Goal: Task Accomplishment & Management: Manage account settings

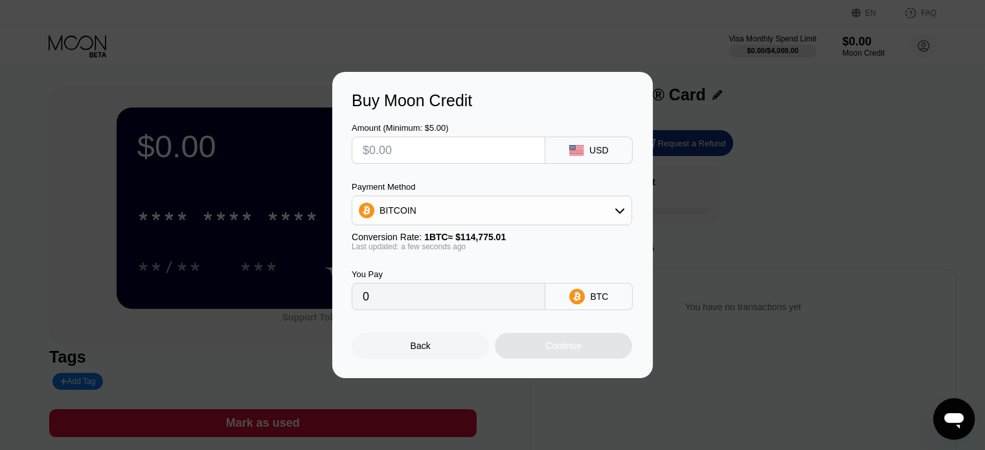
click at [399, 359] on div "Back" at bounding box center [420, 346] width 137 height 26
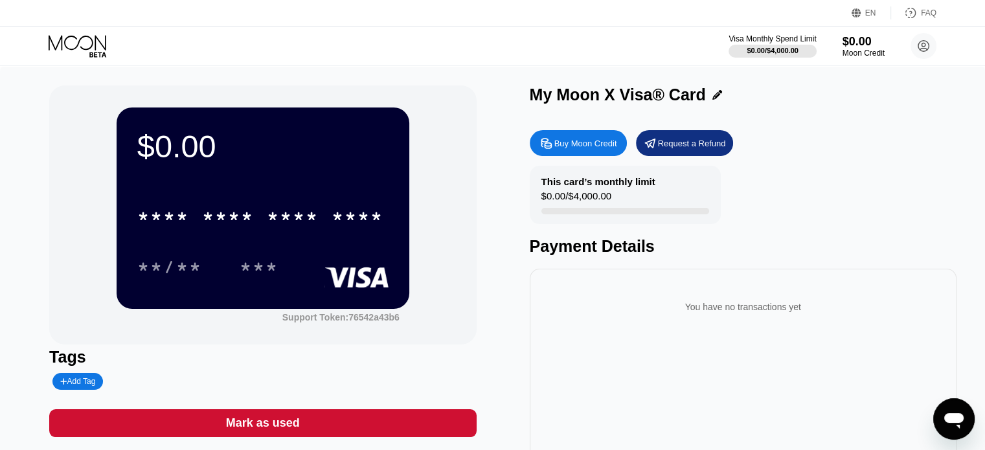
click at [943, 428] on icon "Open messaging window" at bounding box center [953, 418] width 23 height 23
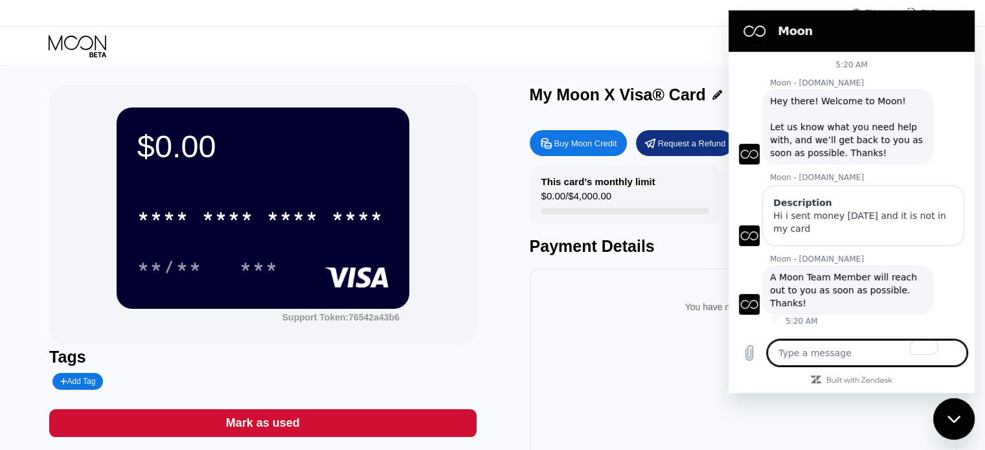
type textarea "H"
type textarea "x"
type textarea "Hel"
type textarea "x"
type textarea "Hell"
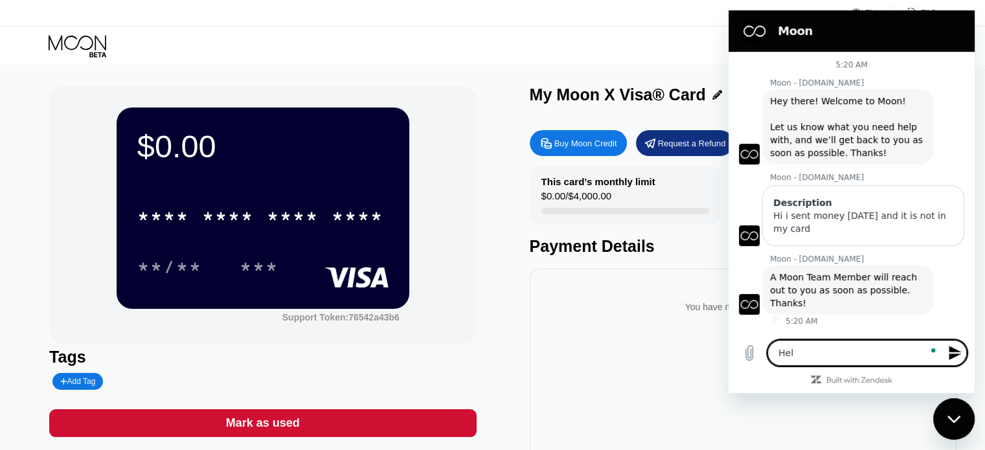
type textarea "x"
type textarea "Hello"
type textarea "x"
type textarea "Hello?"
type textarea "x"
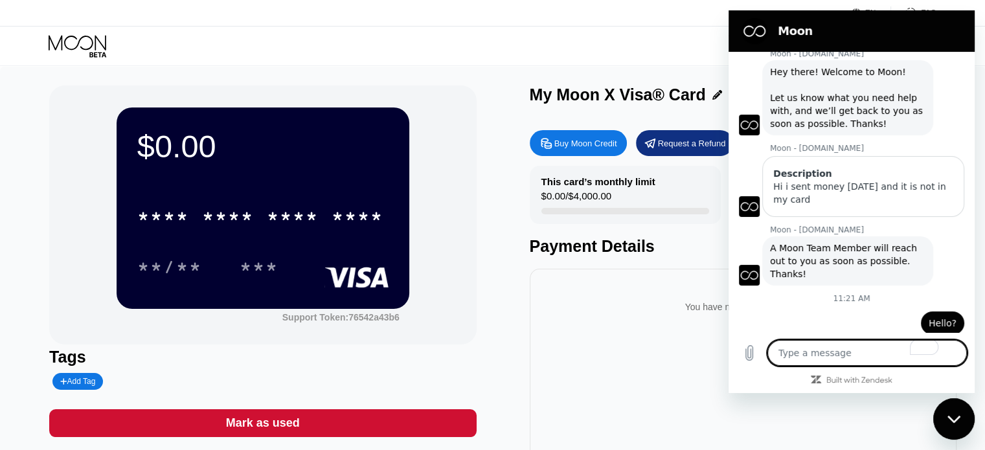
scroll to position [46, 0]
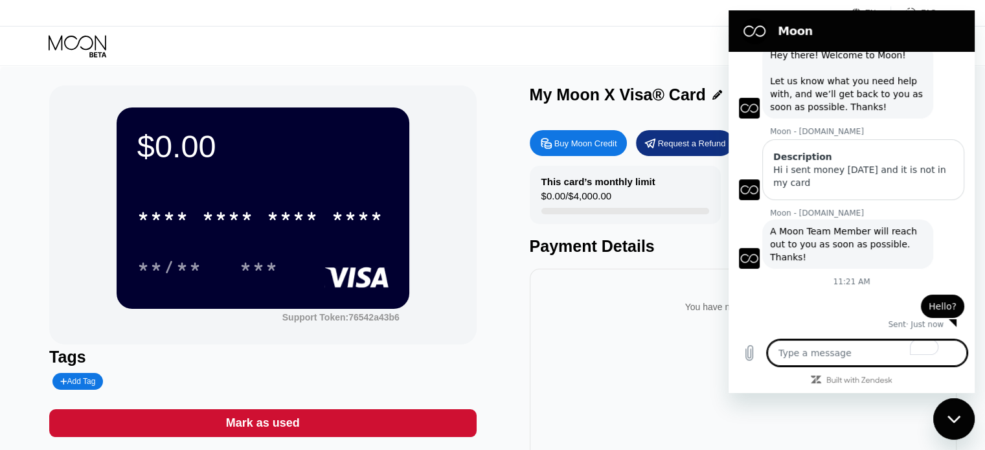
click at [492, 282] on div "$0.00 * * * * * * * * * * * * **** **/** *** Support Token: 76542a43b6 Tags Add…" at bounding box center [492, 291] width 887 height 410
click at [255, 53] on div "Visa Monthly Spend Limit $0.00 / $4,000.00 $0.00 Moon Credit zttr789@gmail.com …" at bounding box center [492, 46] width 985 height 39
click at [952, 416] on icon "Close messaging window" at bounding box center [955, 419] width 14 height 8
type textarea "x"
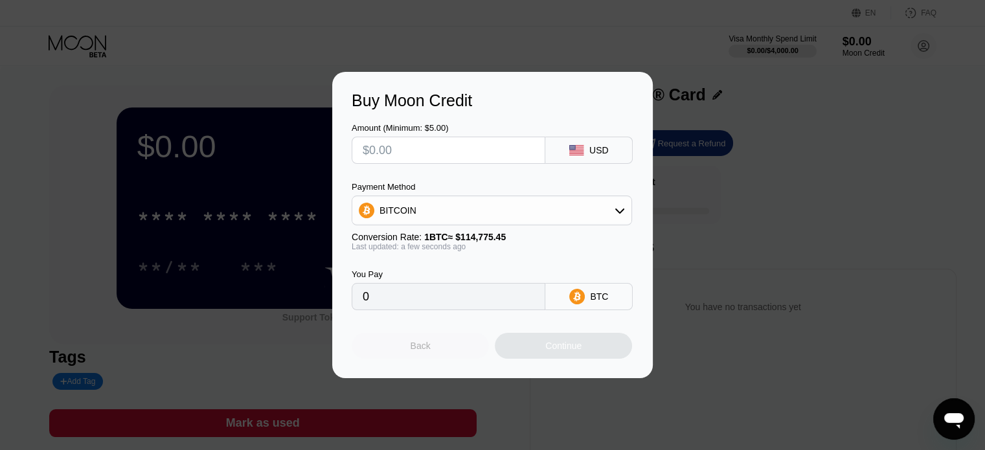
click at [402, 341] on div "Back" at bounding box center [420, 346] width 137 height 26
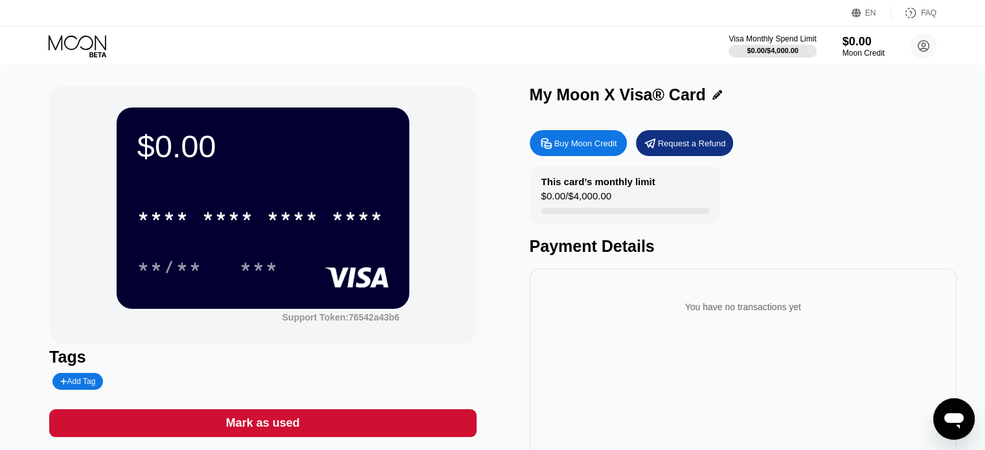
click at [182, 150] on div "$0.00" at bounding box center [262, 146] width 251 height 36
click at [859, 43] on div "$0.00" at bounding box center [863, 41] width 43 height 14
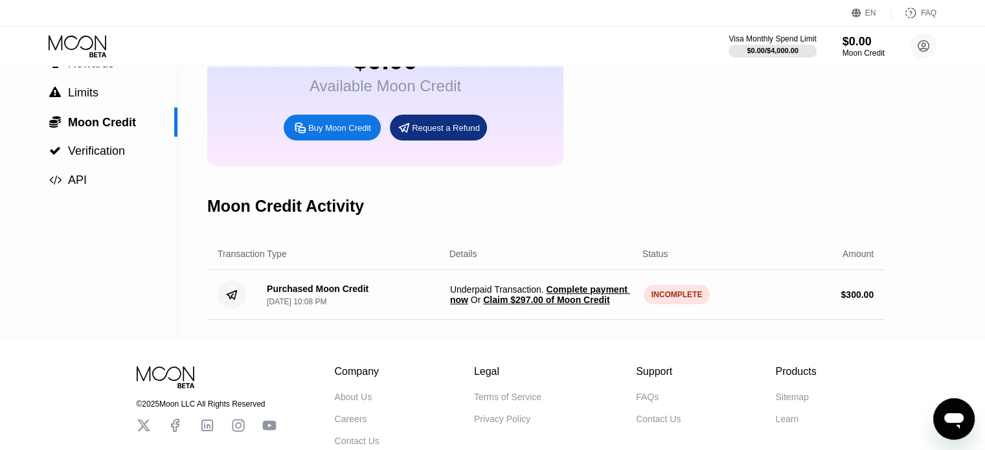
scroll to position [132, 0]
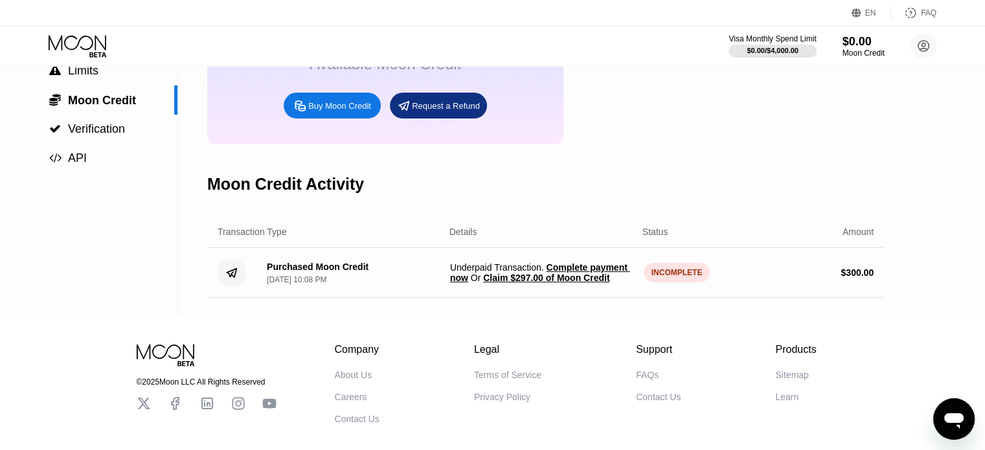
click at [589, 283] on span "Claim $297.00 of Moon Credit" at bounding box center [546, 278] width 126 height 10
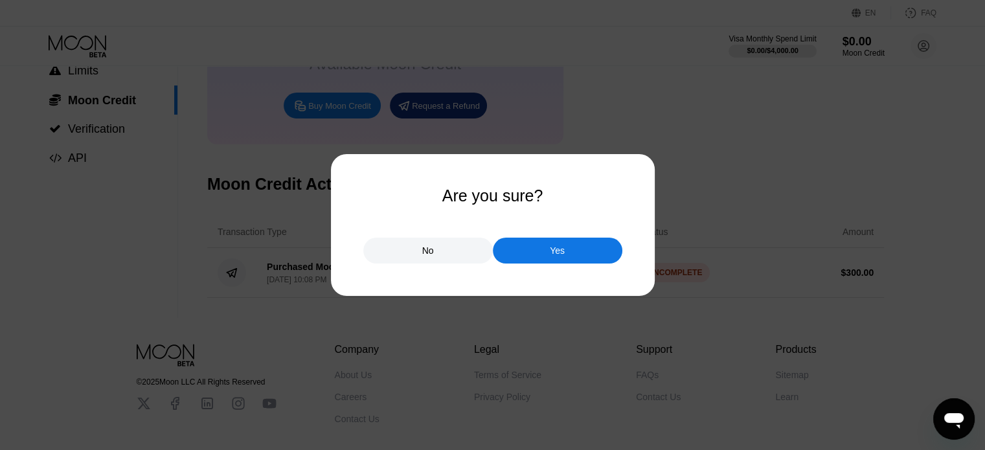
click at [575, 242] on div "Yes" at bounding box center [558, 251] width 130 height 26
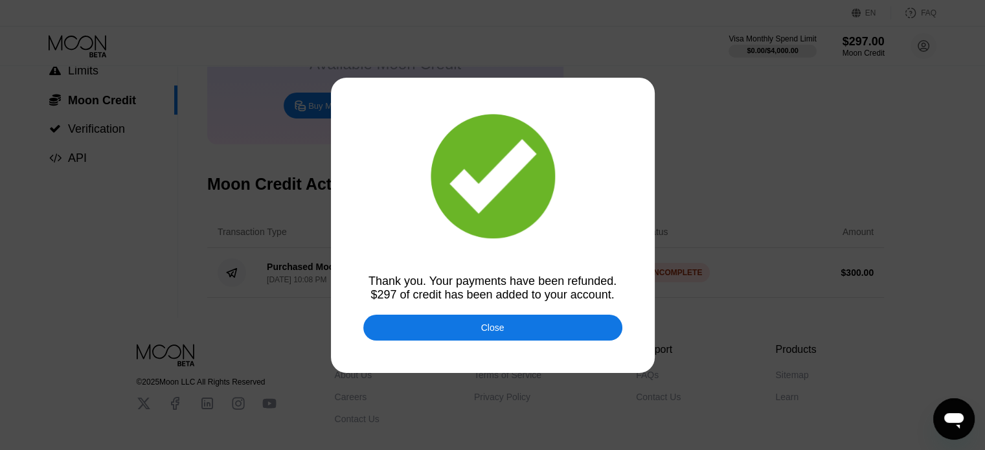
click at [549, 315] on div at bounding box center [497, 225] width 995 height 450
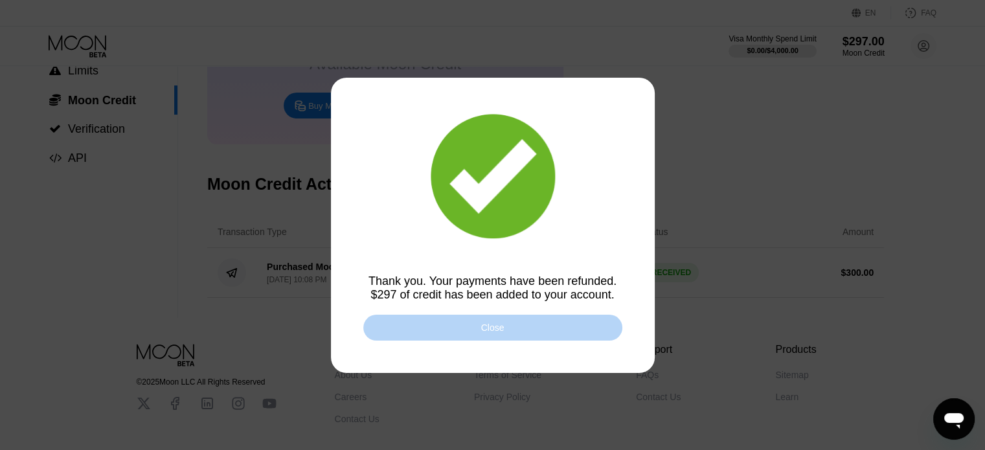
click at [545, 325] on div "Close" at bounding box center [492, 328] width 259 height 26
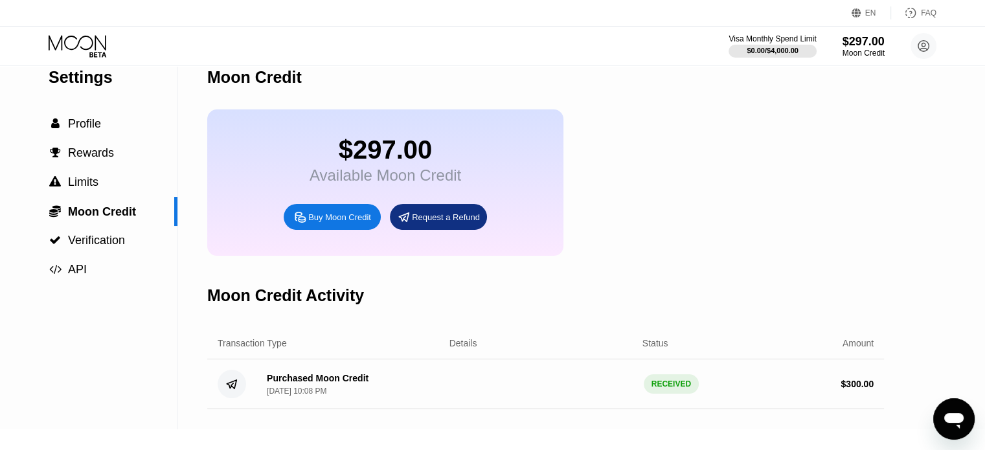
scroll to position [0, 0]
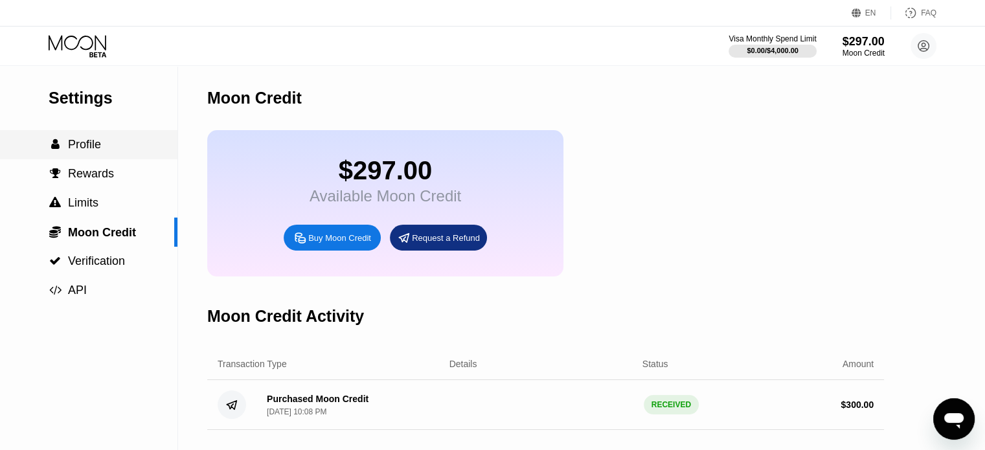
click at [93, 147] on span "Profile" at bounding box center [84, 144] width 33 height 13
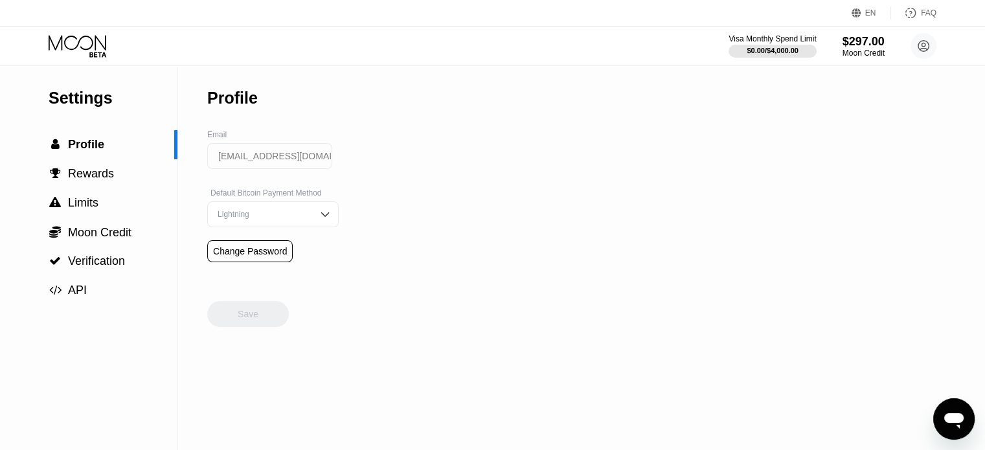
click at [87, 43] on icon at bounding box center [79, 46] width 60 height 23
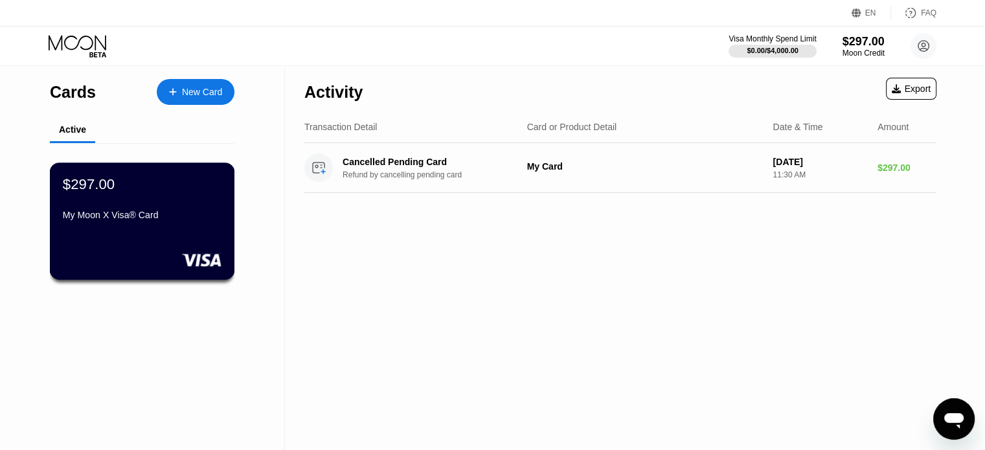
click at [151, 203] on div "$297.00 My Moon X Visa® Card" at bounding box center [142, 201] width 159 height 50
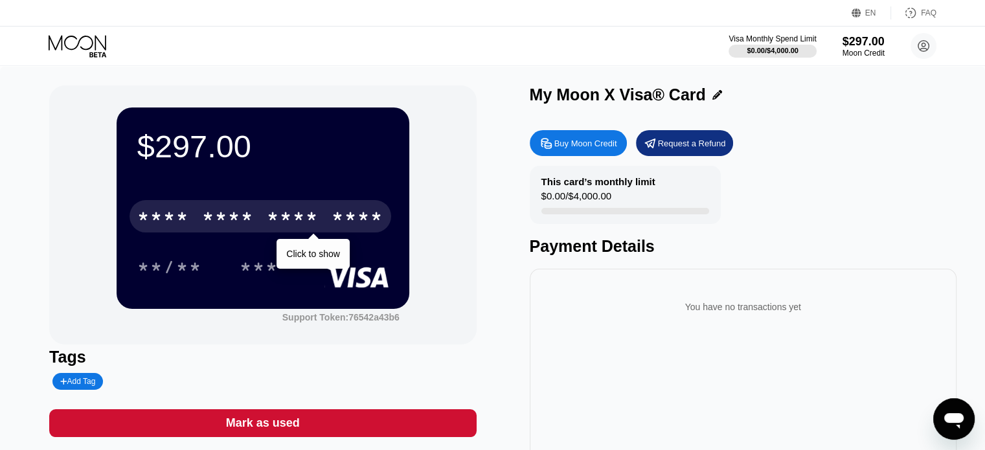
click at [257, 221] on div "* * * * * * * * * * * * ****" at bounding box center [261, 216] width 262 height 32
click at [252, 227] on div "* * * *" at bounding box center [228, 218] width 52 height 21
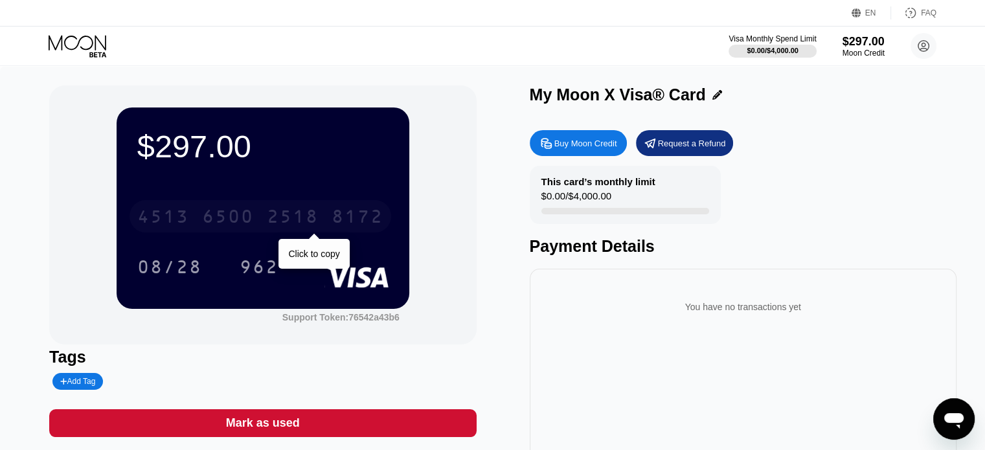
click at [242, 222] on div "6500" at bounding box center [228, 218] width 52 height 21
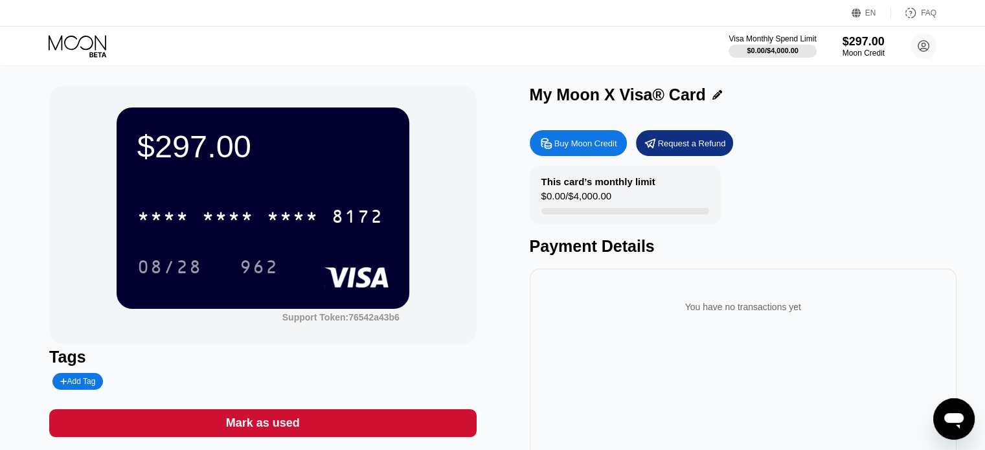
click at [0, 162] on div "$297.00 * * * * * * * * * * * * 8172 08/28 962 Support Token: 76542a43b6 Tags A…" at bounding box center [492, 297] width 985 height 462
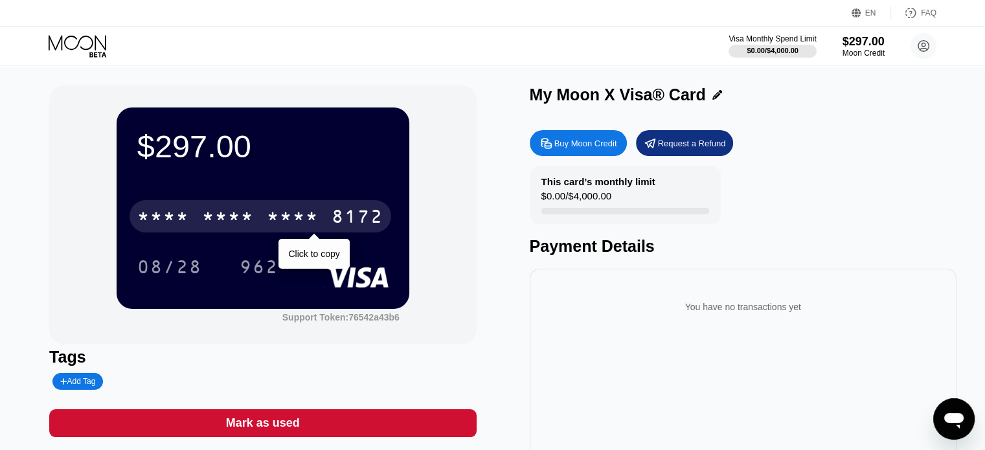
scroll to position [65, 0]
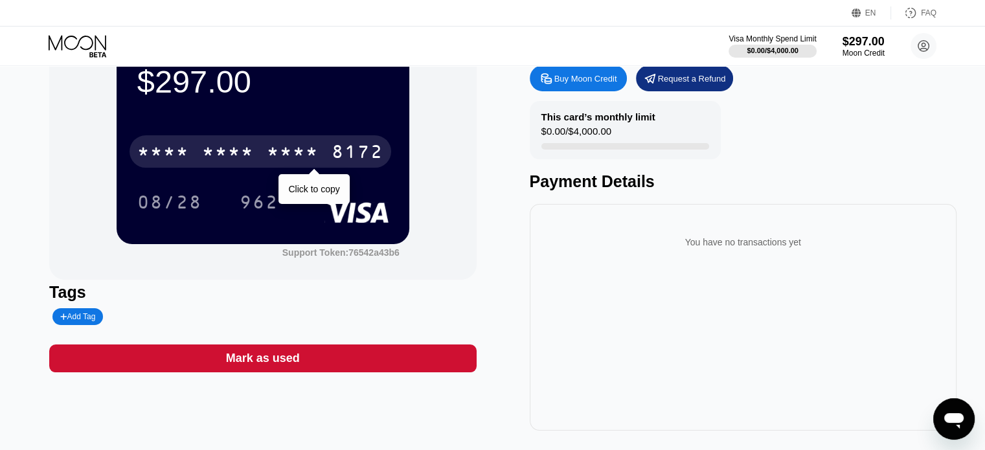
click at [262, 150] on div "* * * * * * * * * * * * 8172" at bounding box center [261, 151] width 262 height 32
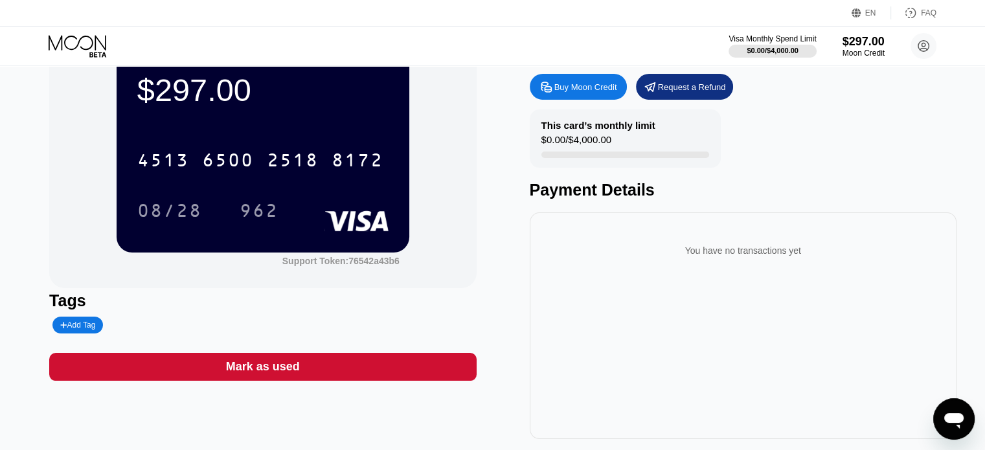
scroll to position [0, 0]
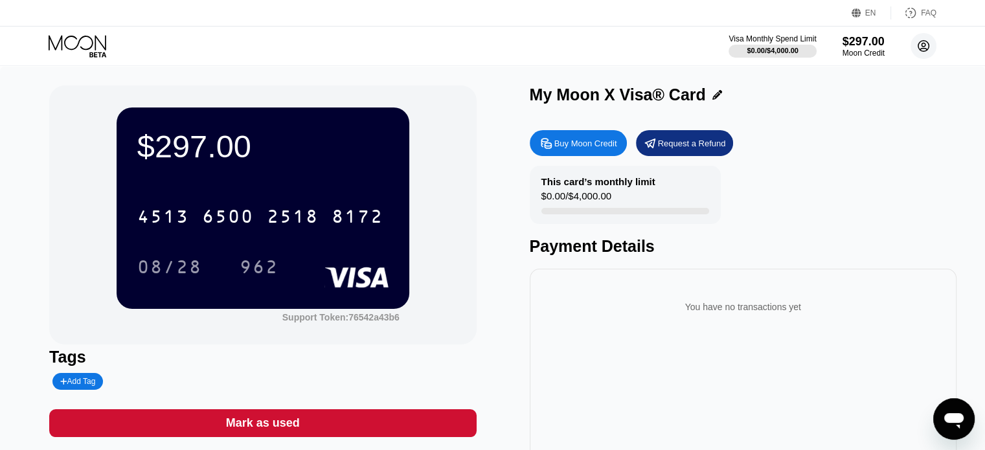
click at [928, 49] on circle at bounding box center [924, 46] width 26 height 26
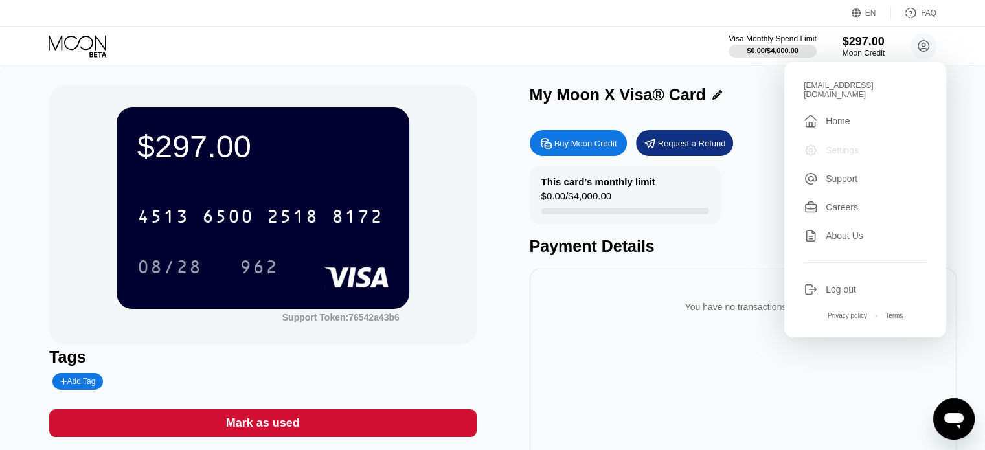
click at [838, 145] on div "Settings" at bounding box center [842, 150] width 33 height 10
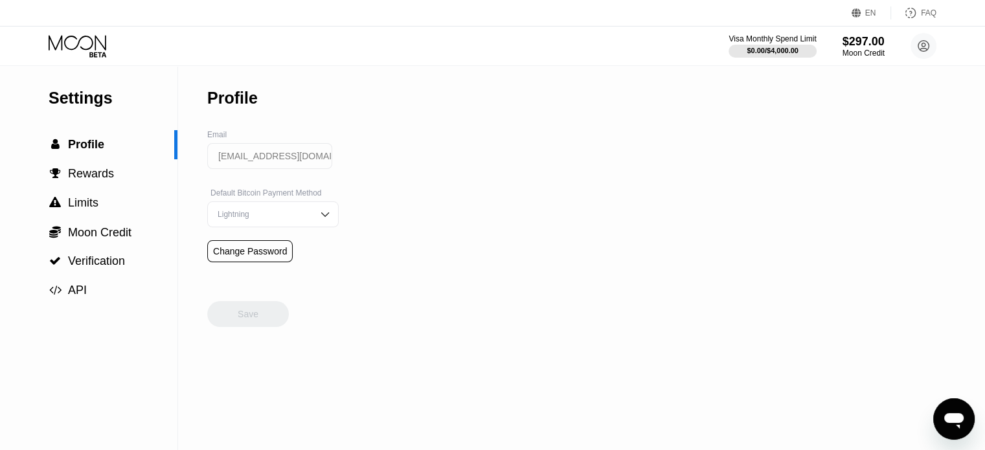
click at [87, 51] on icon at bounding box center [79, 46] width 60 height 23
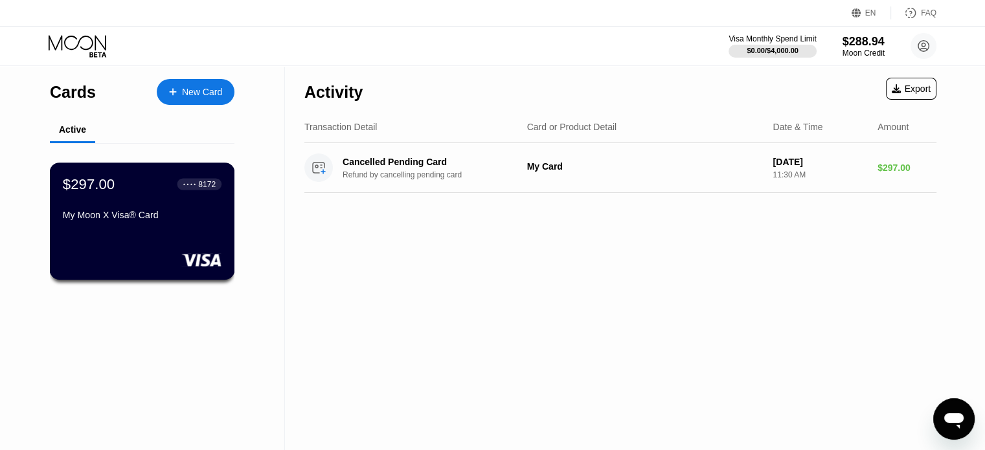
click at [149, 225] on div "My Moon X Visa® Card" at bounding box center [142, 218] width 159 height 16
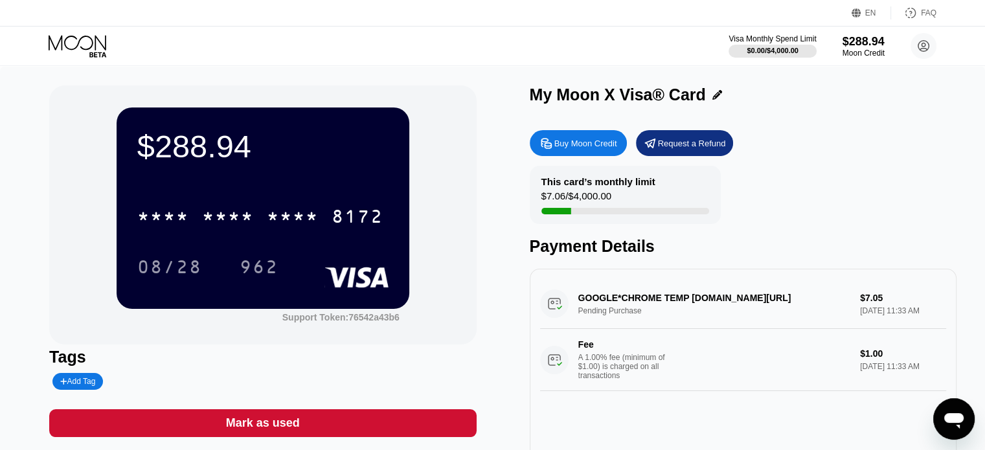
click at [574, 199] on div "$7.06 / $4,000.00" at bounding box center [577, 198] width 70 height 17
click at [247, 188] on div "$288.94 * * * * * * * * * * * * 8172 08/28 962" at bounding box center [263, 208] width 293 height 201
click at [649, 87] on div "My Moon X Visa® Card" at bounding box center [618, 95] width 176 height 19
click at [716, 91] on icon at bounding box center [718, 95] width 10 height 10
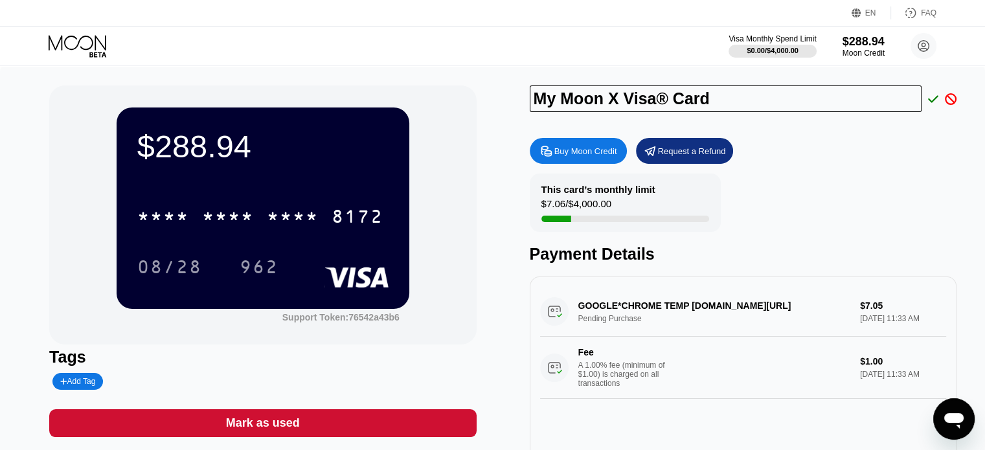
click at [672, 100] on input "My Moon X Visa® Card" at bounding box center [726, 99] width 393 height 27
type input "Z R"
click at [845, 137] on div "Buy Moon Credit Request a Refund This card’s monthly limit $7.06 / $4,000.00 Pa…" at bounding box center [743, 317] width 427 height 372
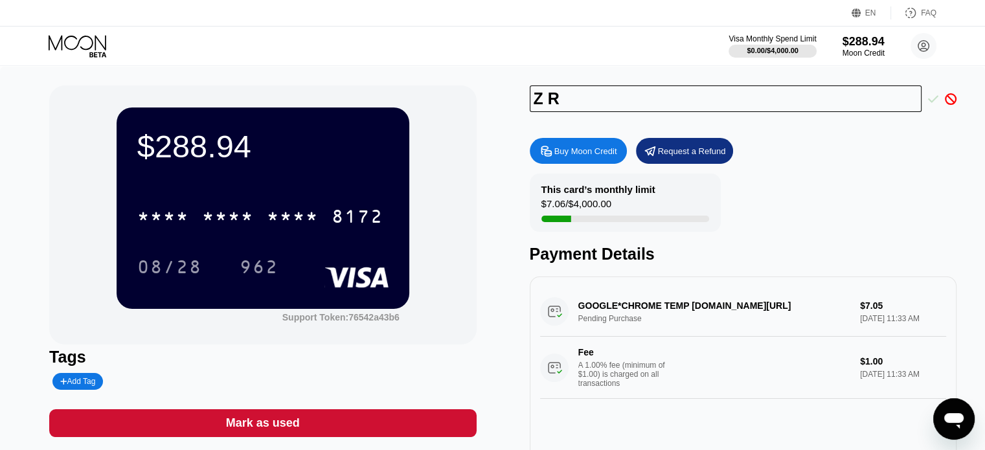
click at [928, 99] on icon at bounding box center [933, 99] width 10 height 12
